Goal: Transaction & Acquisition: Purchase product/service

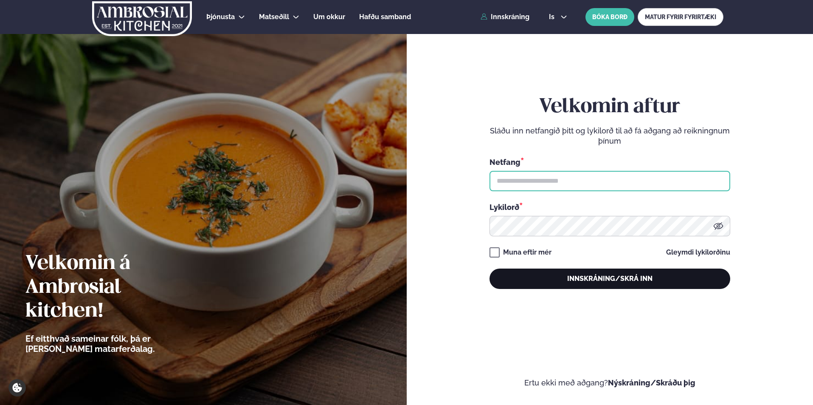
type input "**********"
click at [613, 276] on button "Innskráning/Skrá inn" at bounding box center [610, 278] width 241 height 20
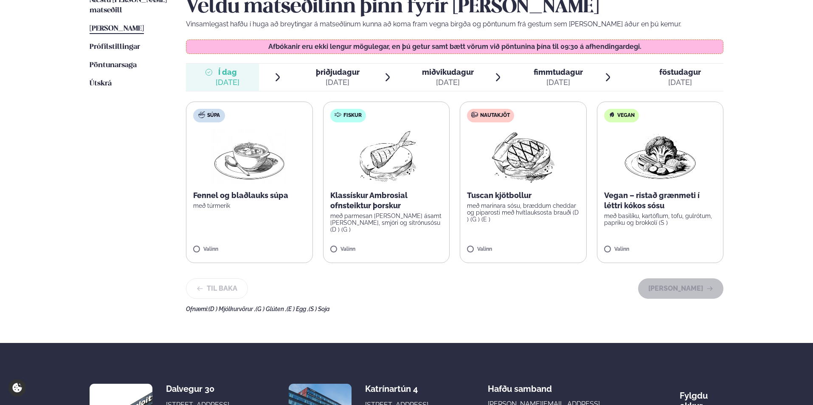
scroll to position [113, 0]
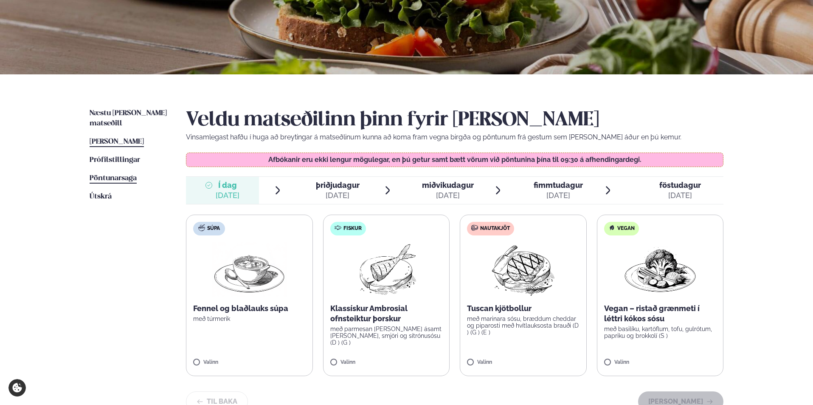
click at [117, 175] on span "Pöntunarsaga" at bounding box center [113, 178] width 47 height 7
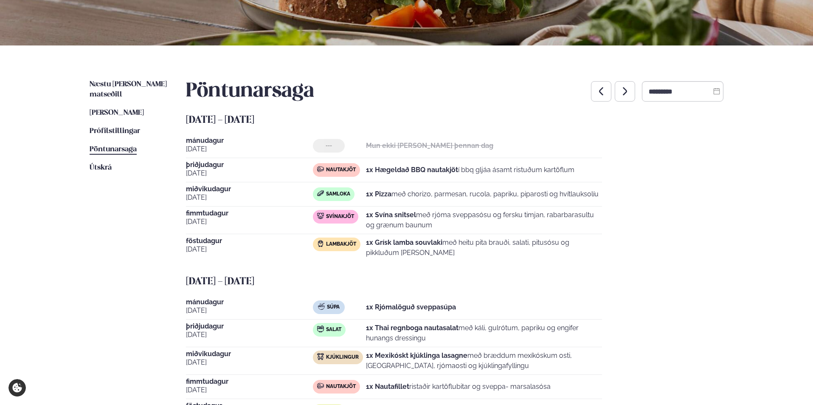
scroll to position [56, 0]
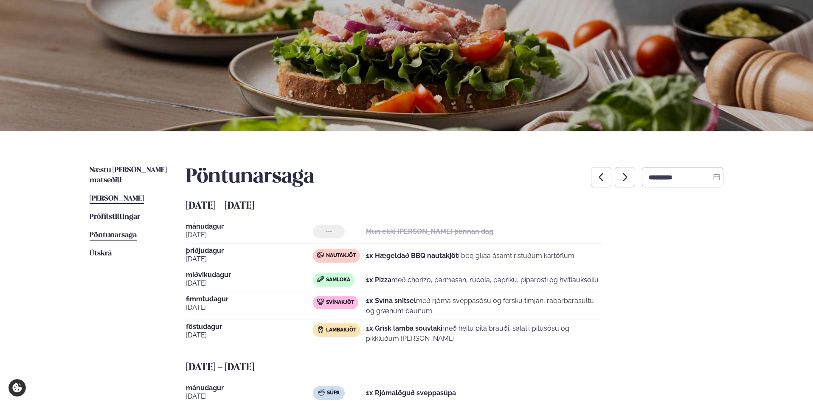
click at [116, 194] on link "[PERSON_NAME] matseðill [PERSON_NAME]" at bounding box center [117, 199] width 54 height 10
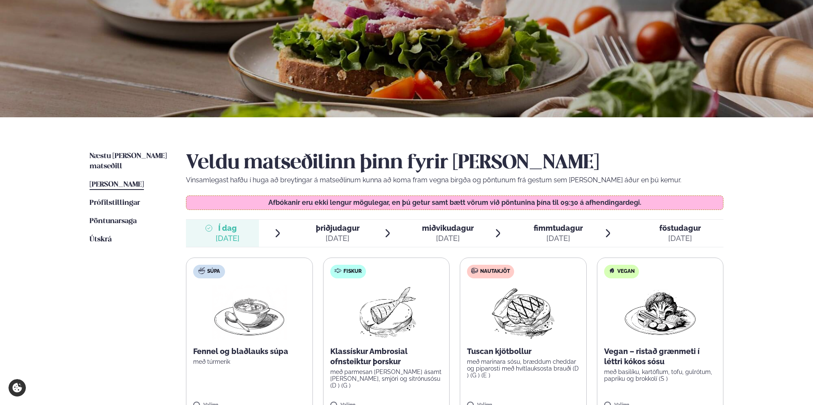
scroll to position [170, 0]
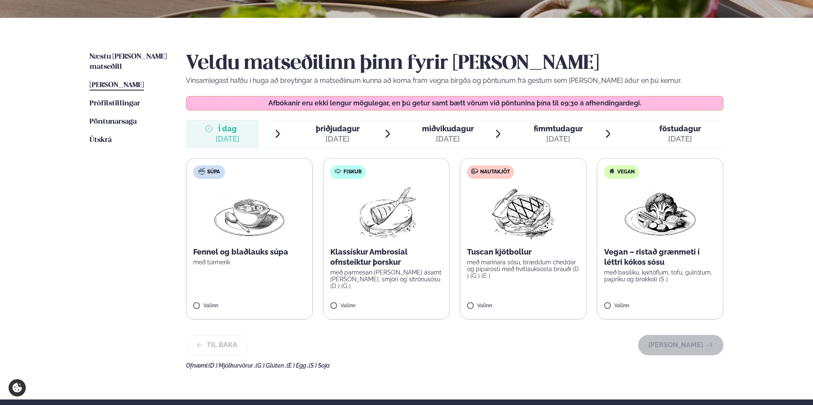
click at [524, 223] on img at bounding box center [523, 213] width 75 height 54
click at [683, 343] on button "[PERSON_NAME]" at bounding box center [680, 345] width 85 height 20
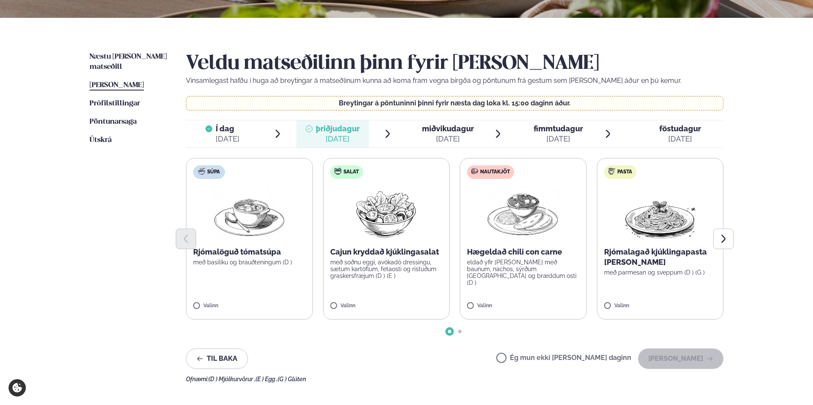
click at [654, 217] on img at bounding box center [660, 213] width 75 height 54
click at [682, 358] on button "[PERSON_NAME]" at bounding box center [680, 358] width 85 height 20
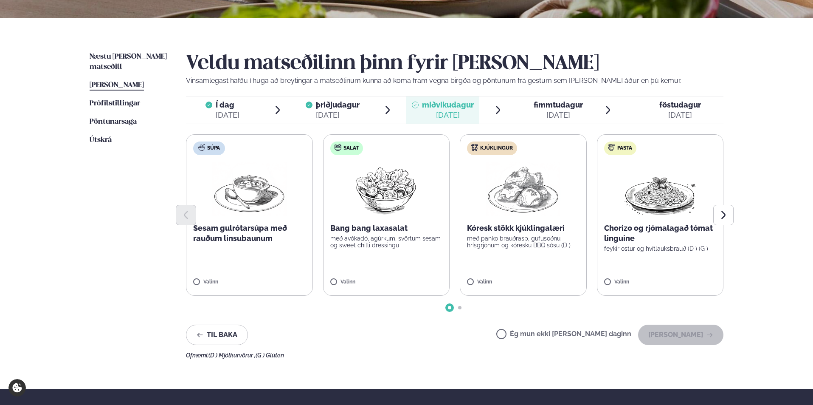
scroll to position [226, 0]
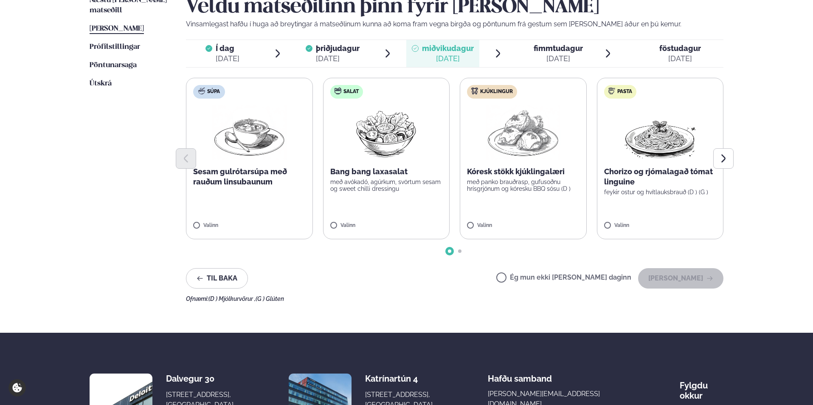
click at [359, 58] on div "[DATE]" at bounding box center [338, 59] width 44 height 10
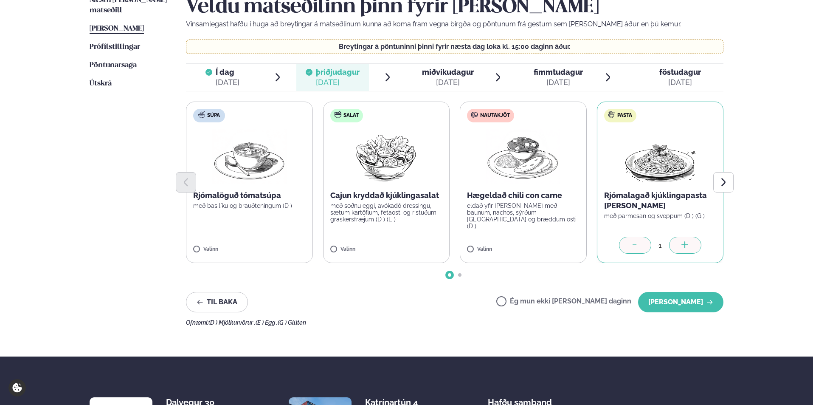
click at [513, 197] on p "Hægeldað chili con carne" at bounding box center [523, 195] width 113 height 10
click at [631, 248] on icon at bounding box center [635, 245] width 8 height 8
click at [683, 299] on button "[PERSON_NAME]" at bounding box center [680, 302] width 85 height 20
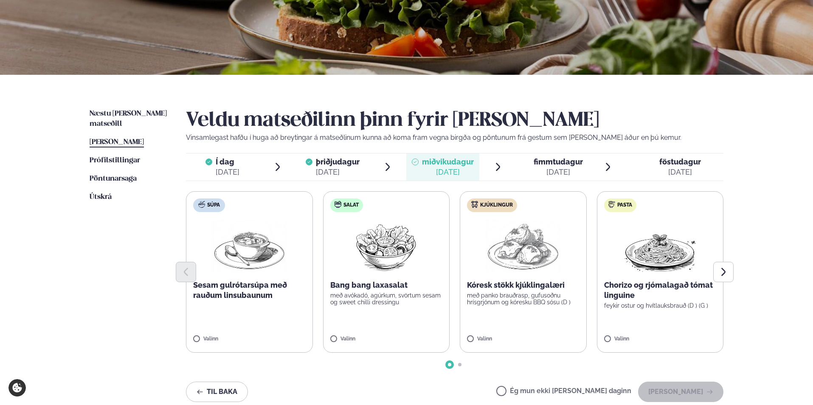
scroll to position [170, 0]
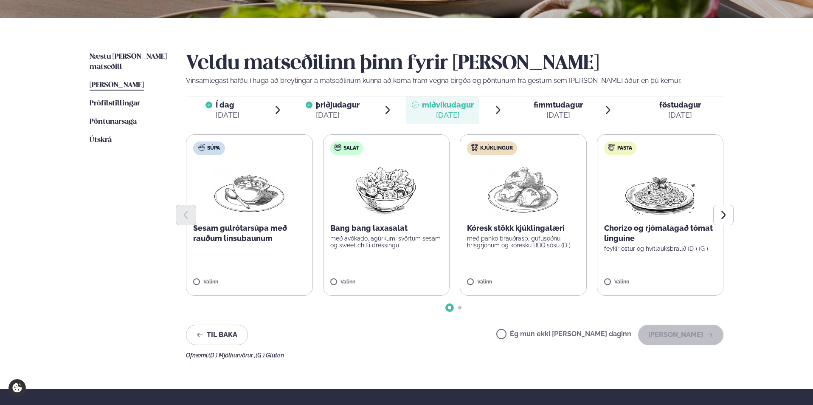
click at [667, 210] on div at bounding box center [455, 215] width 538 height 20
click at [637, 262] on label "Pasta Chorizo og rjómalagað tómat linguine feykir ostur og hvítlauksbrauð (D ) …" at bounding box center [660, 214] width 127 height 161
click at [672, 330] on button "[PERSON_NAME]" at bounding box center [680, 334] width 85 height 20
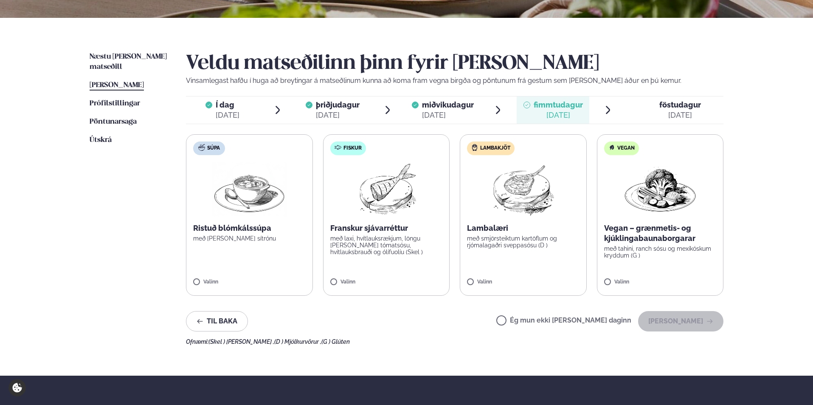
click at [524, 190] on img at bounding box center [523, 189] width 75 height 54
click at [679, 326] on button "[PERSON_NAME]" at bounding box center [680, 321] width 85 height 20
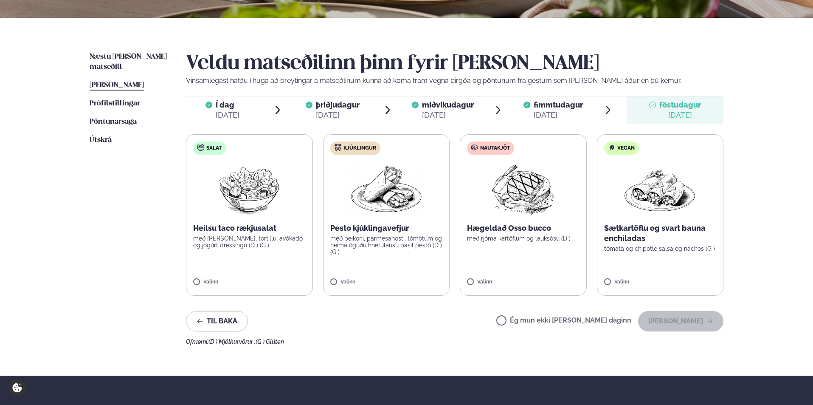
click at [383, 195] on img at bounding box center [386, 189] width 75 height 54
click at [663, 315] on button "[PERSON_NAME]" at bounding box center [680, 321] width 85 height 20
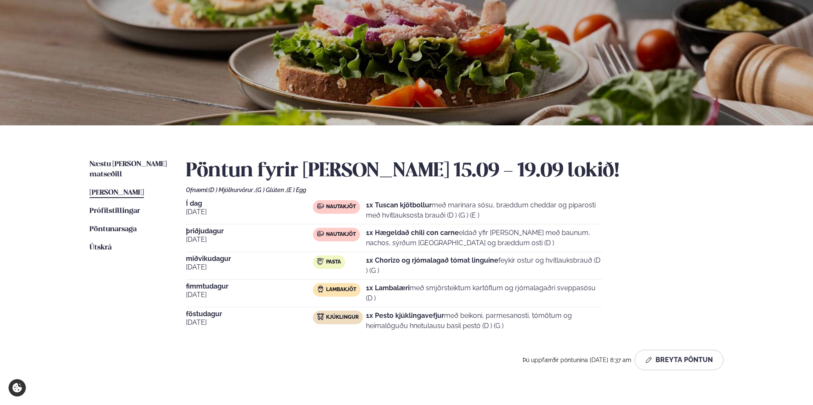
scroll to position [0, 0]
